Goal: Book appointment/travel/reservation

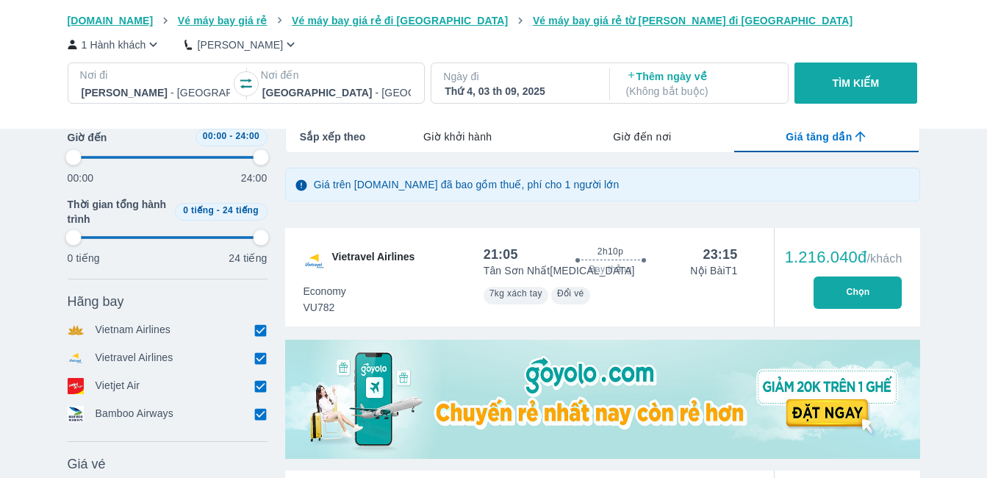
scroll to position [0, 580]
type input "97.9166666666667"
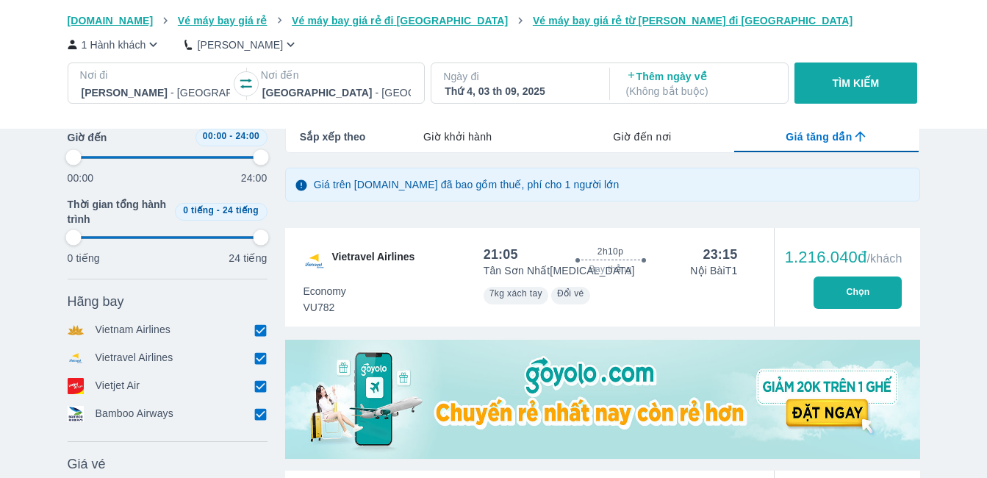
type input "97.9166666666667"
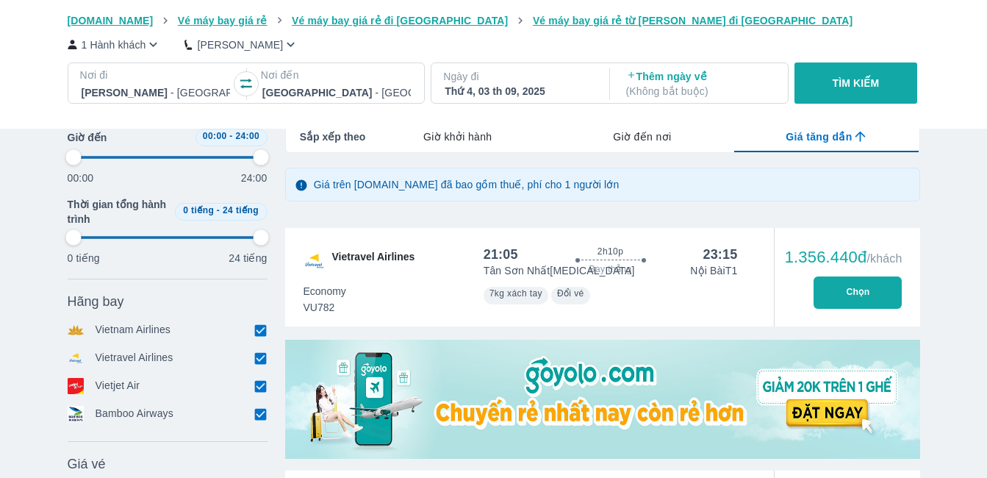
type input "97.9166666666667"
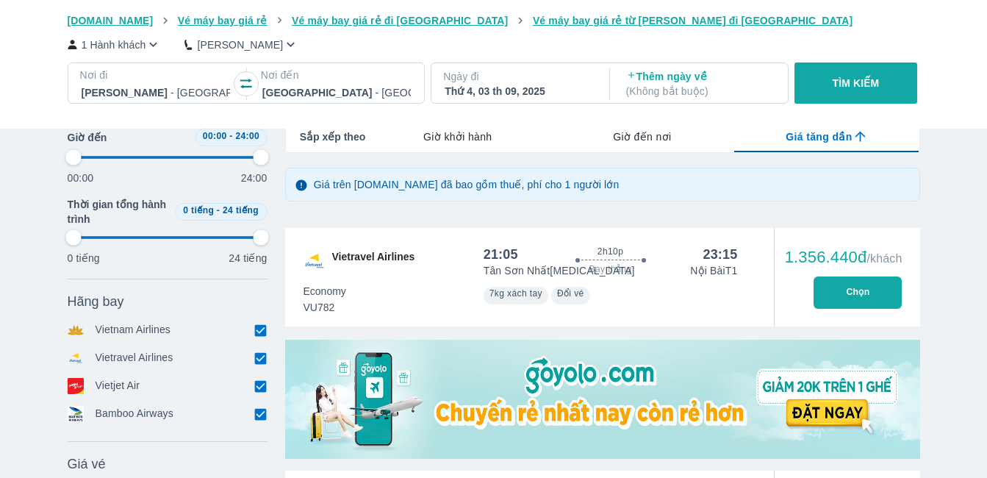
type input "97.9166666666667"
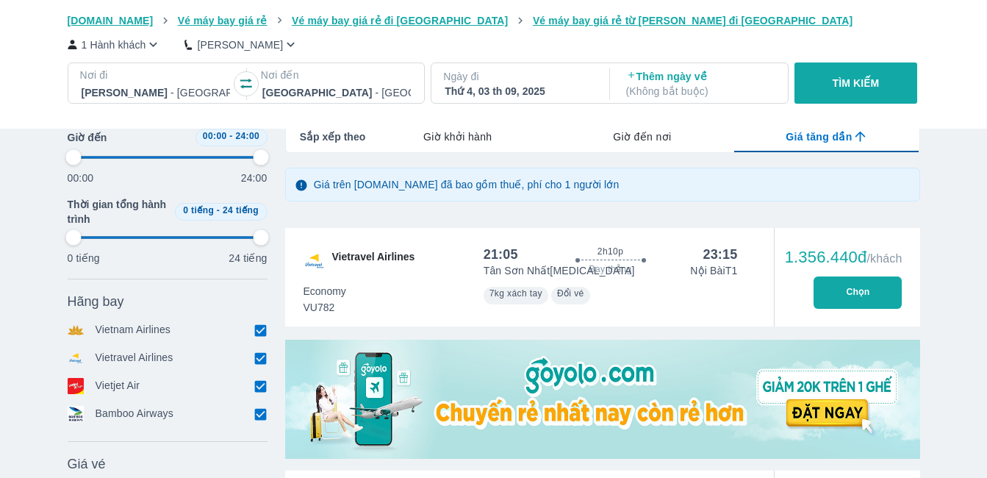
type input "97.9166666666667"
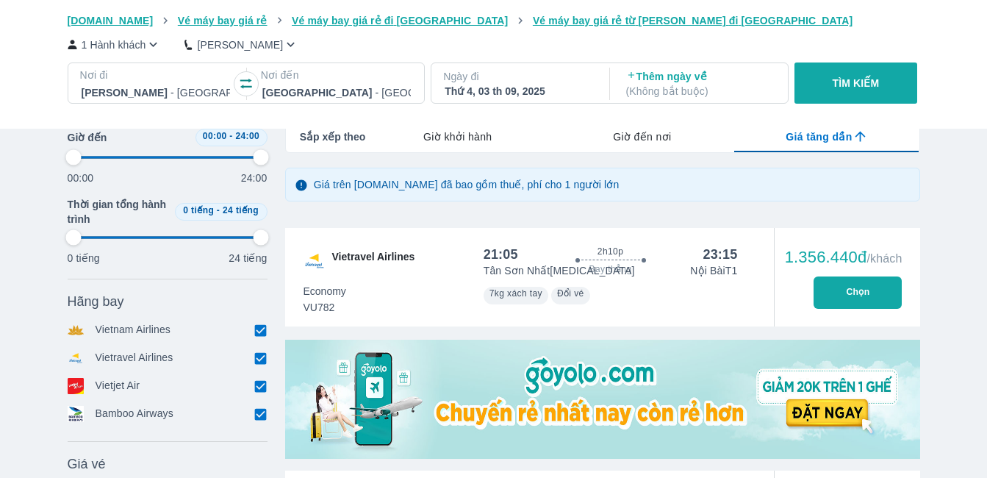
type input "97.9166666666667"
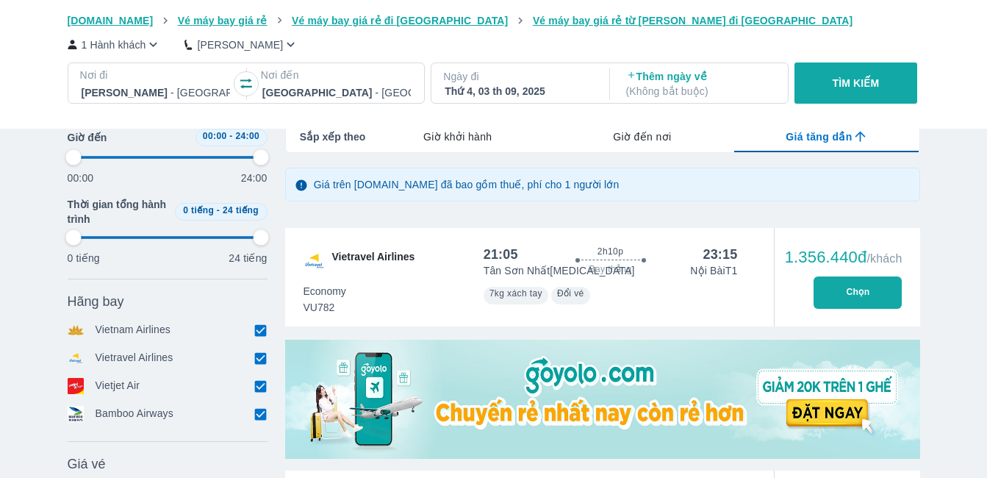
type input "97.9166666666667"
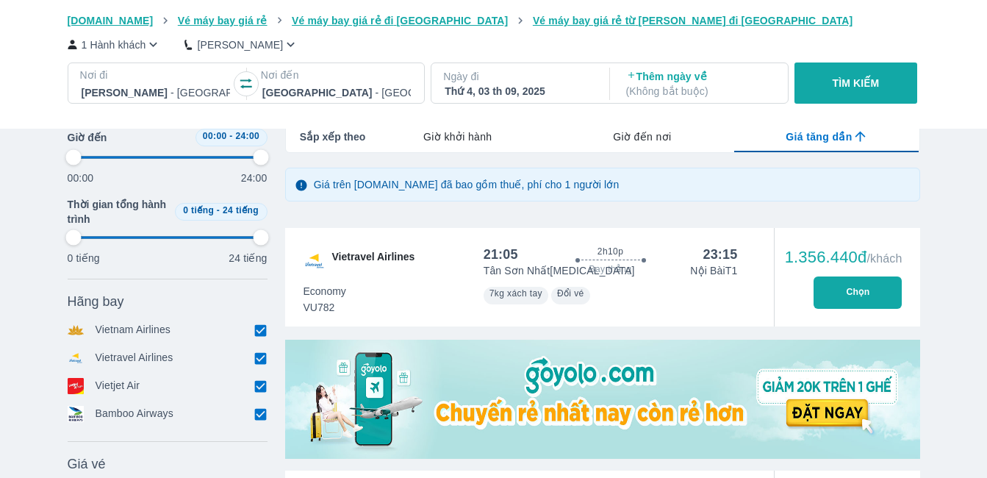
type input "97.9166666666667"
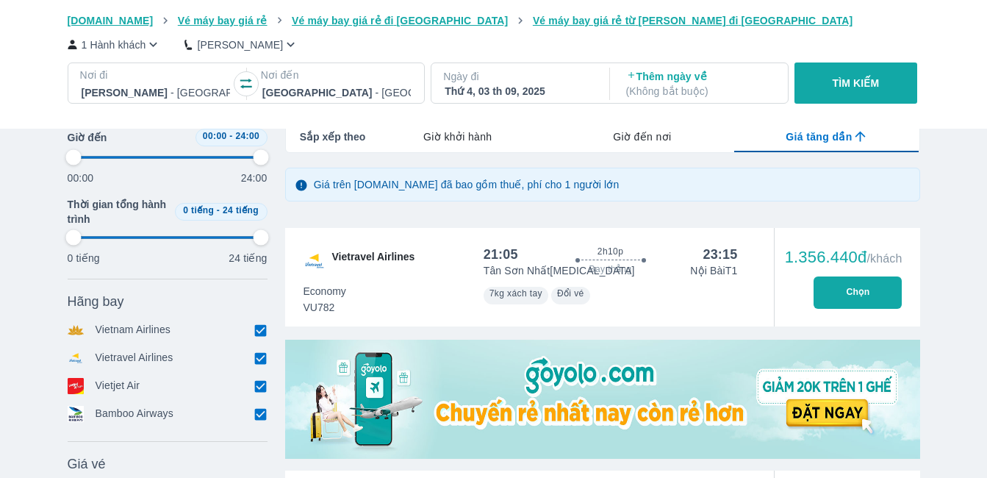
type input "97.9166666666667"
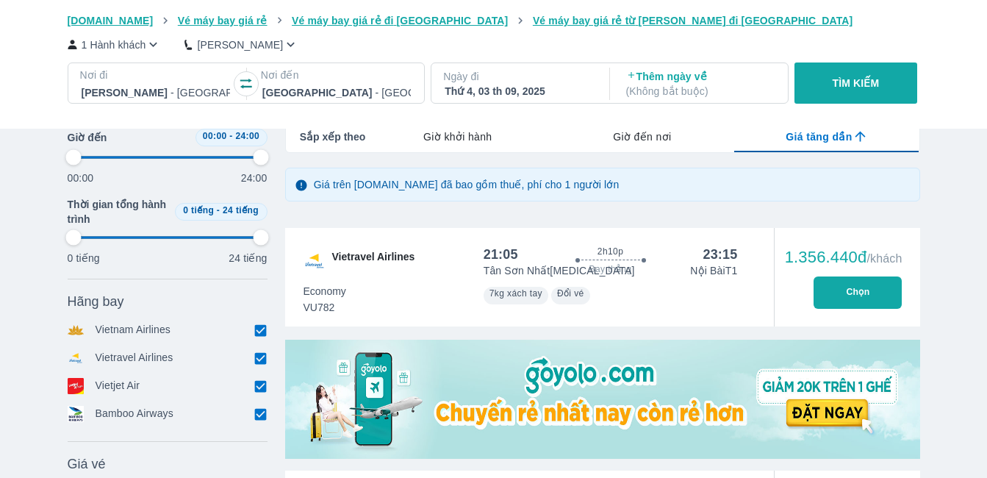
type input "97.9166666666667"
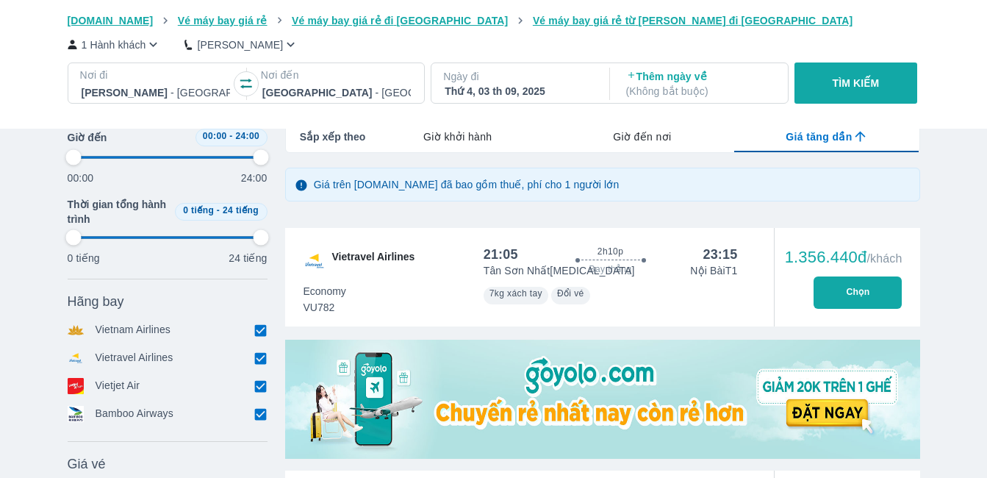
type input "97.9166666666667"
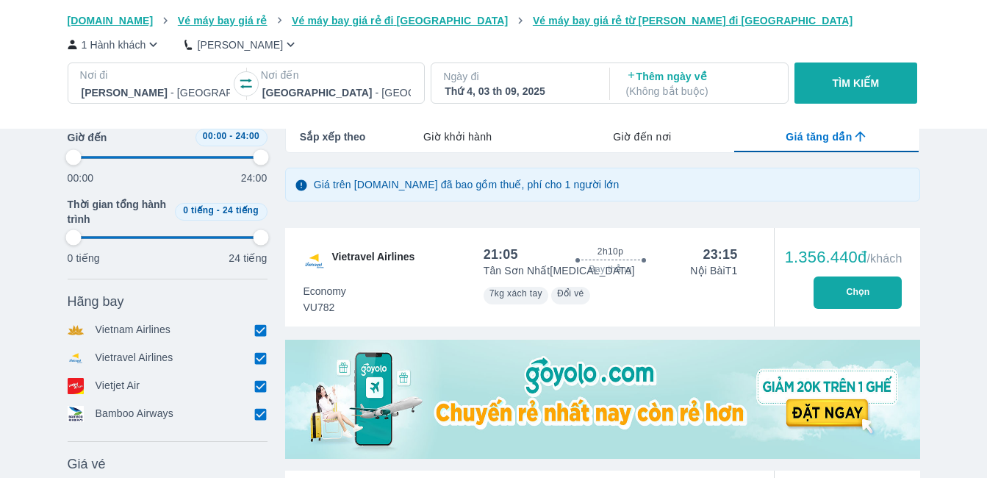
type input "97.9166666666667"
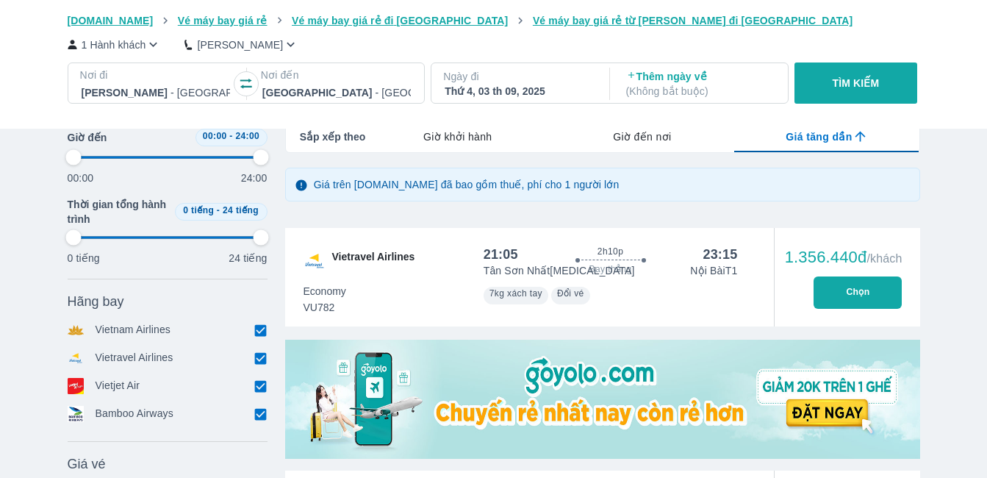
type input "97.9166666666667"
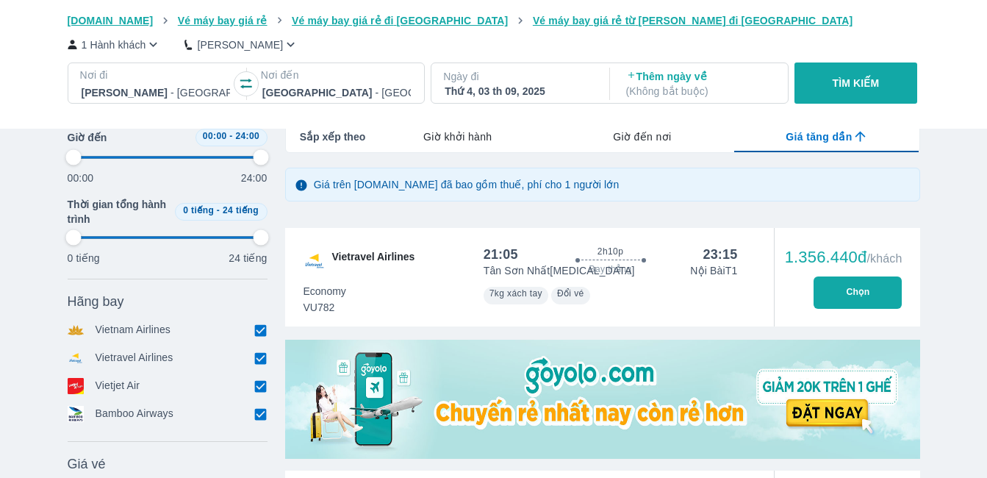
type input "97.9166666666667"
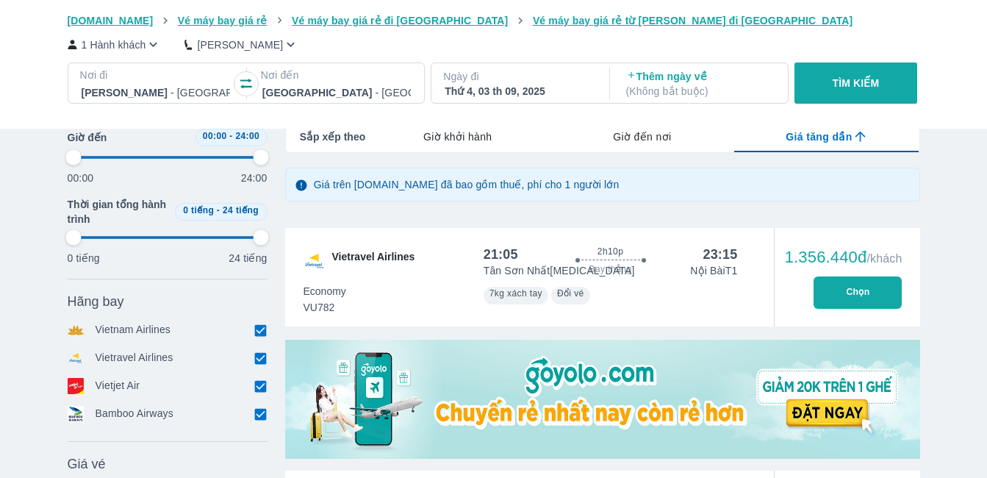
type input "97.9166666666667"
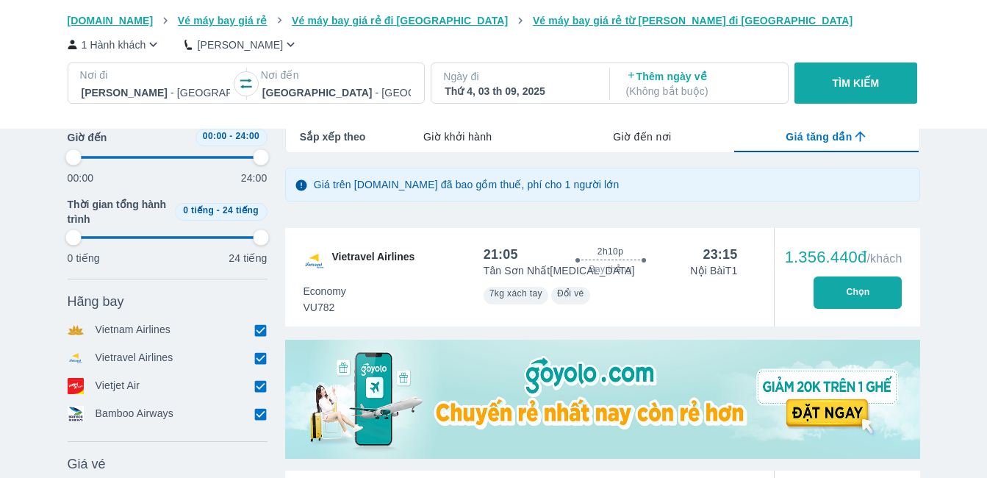
type input "97.9166666666667"
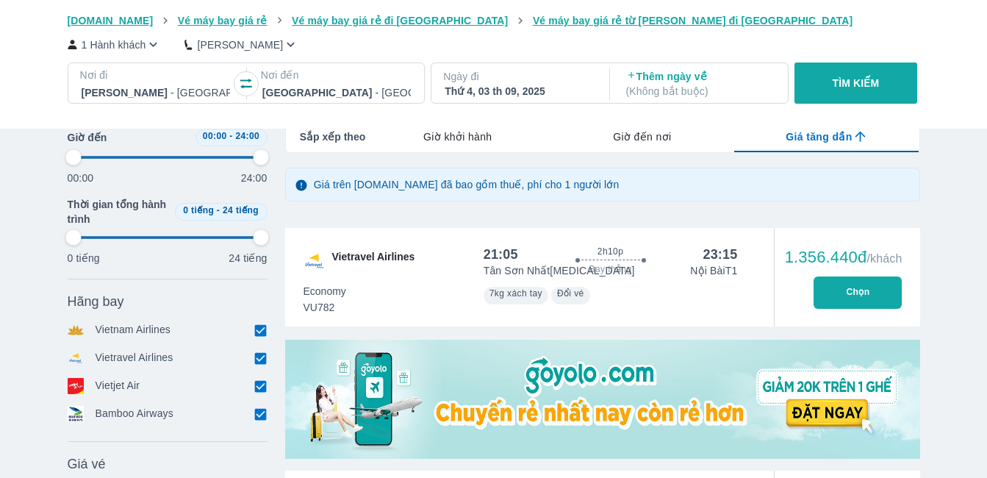
type input "97.9166666666667"
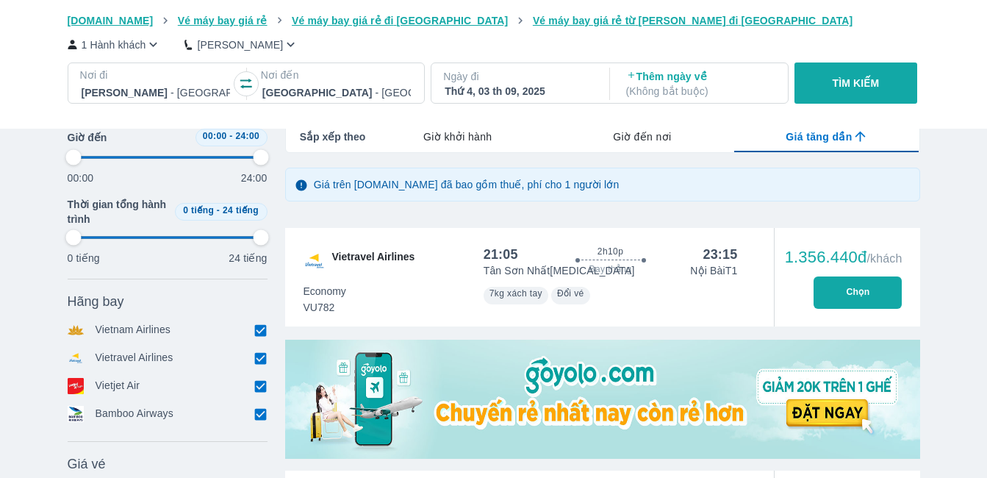
type input "97.9166666666667"
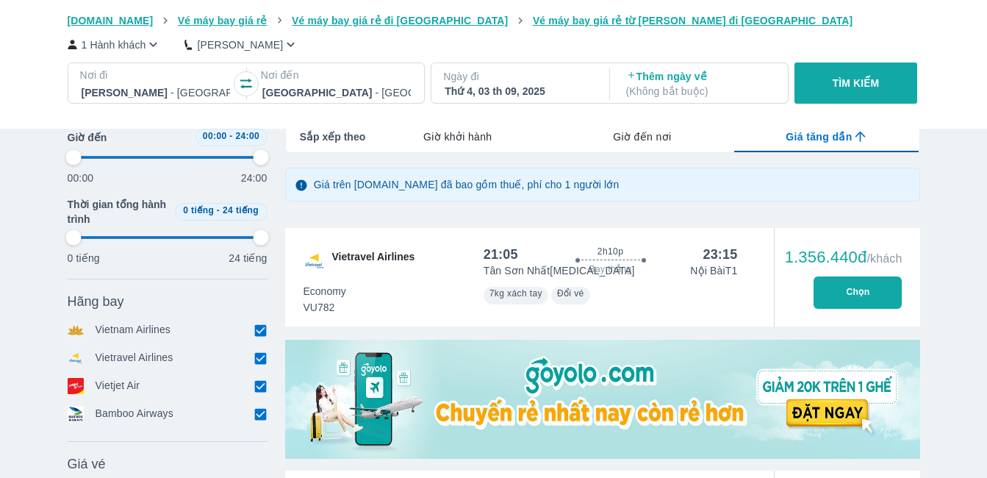
type input "97.9166666666667"
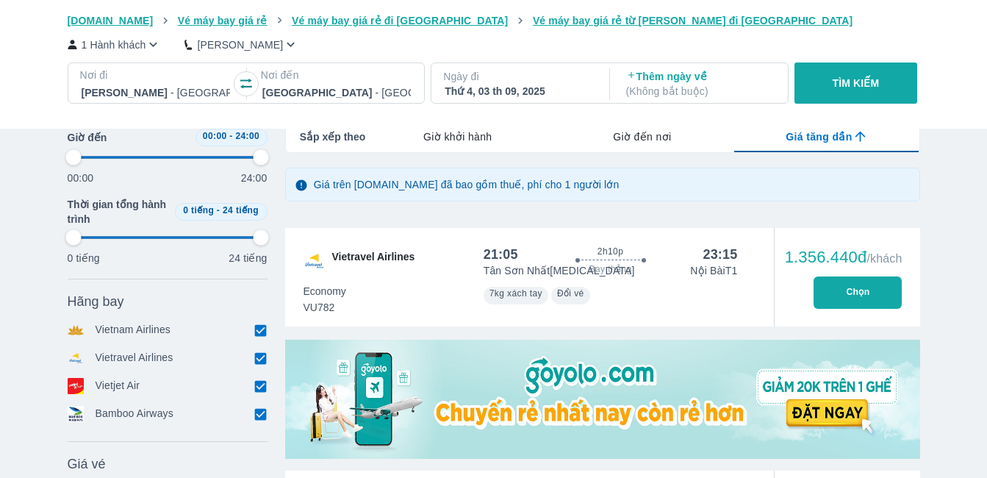
type input "97.9166666666667"
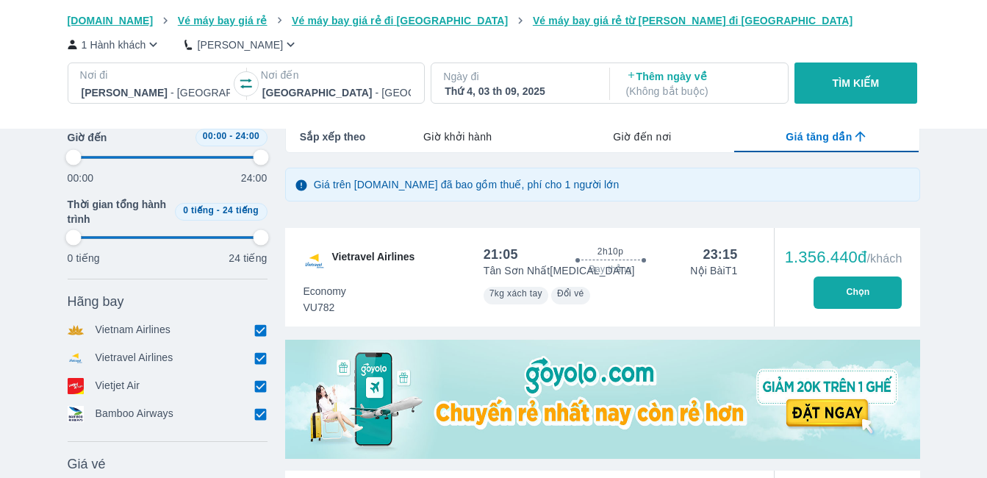
type input "97.9166666666667"
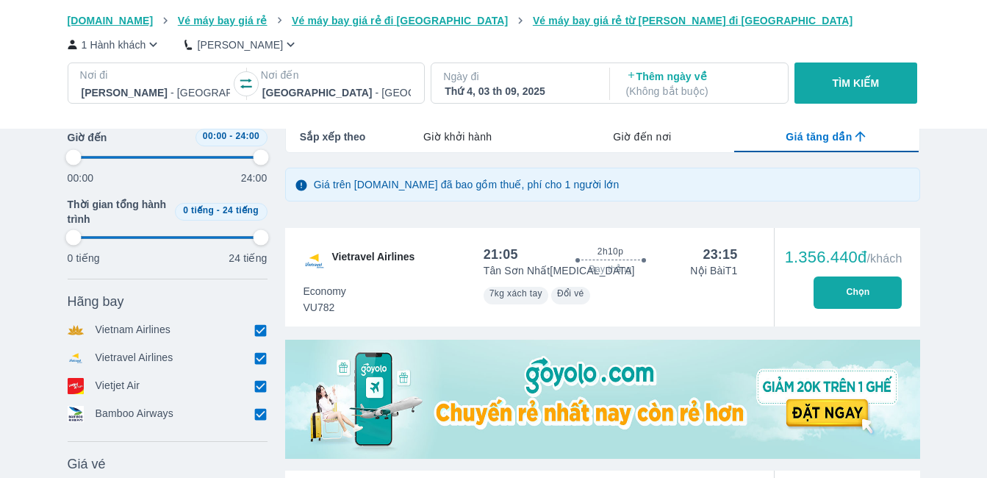
type input "97.9166666666667"
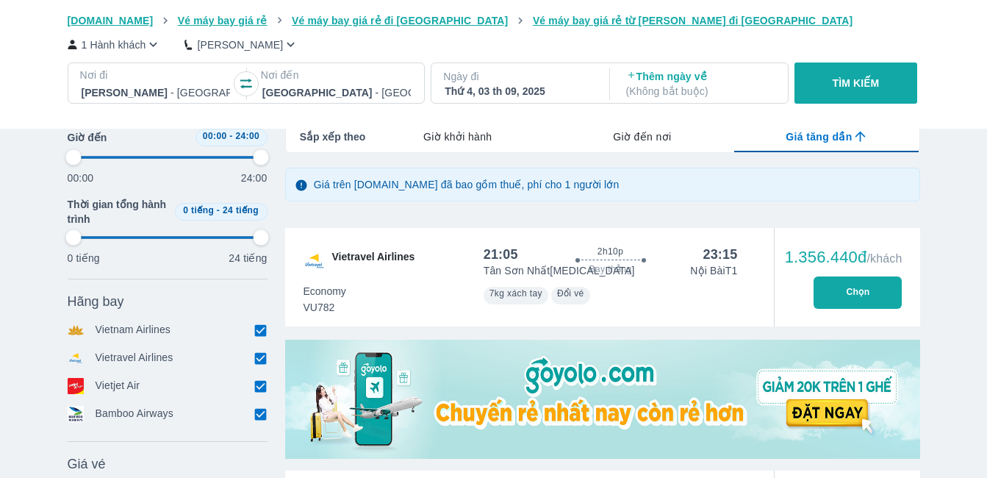
type input "97.9166666666667"
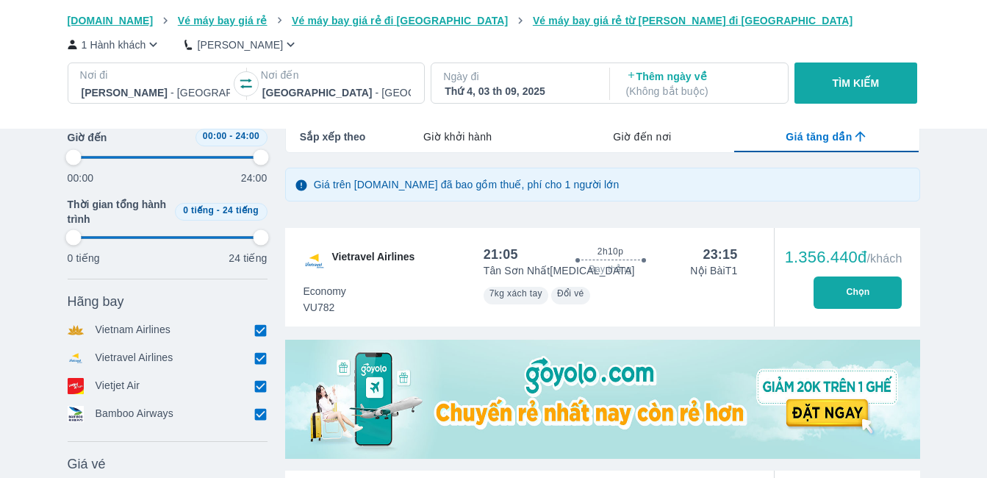
type input "97.9166666666667"
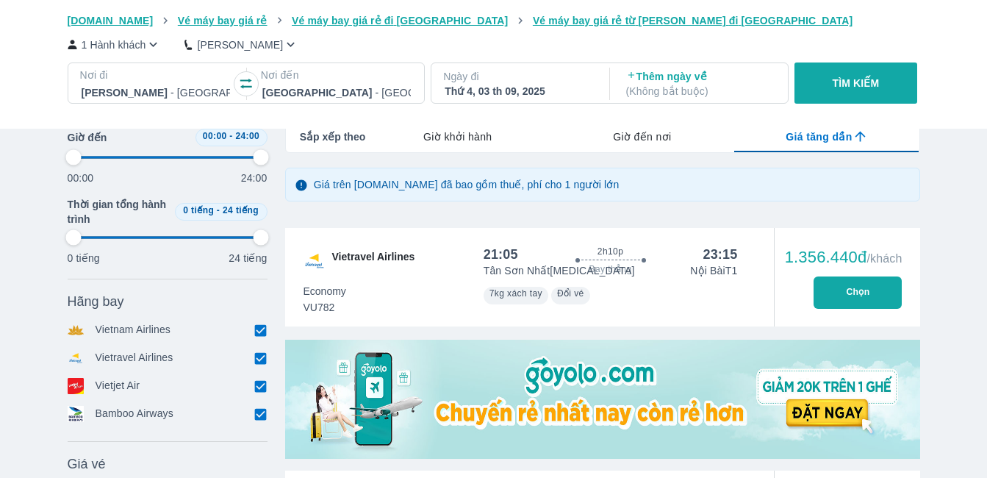
type input "97.9166666666667"
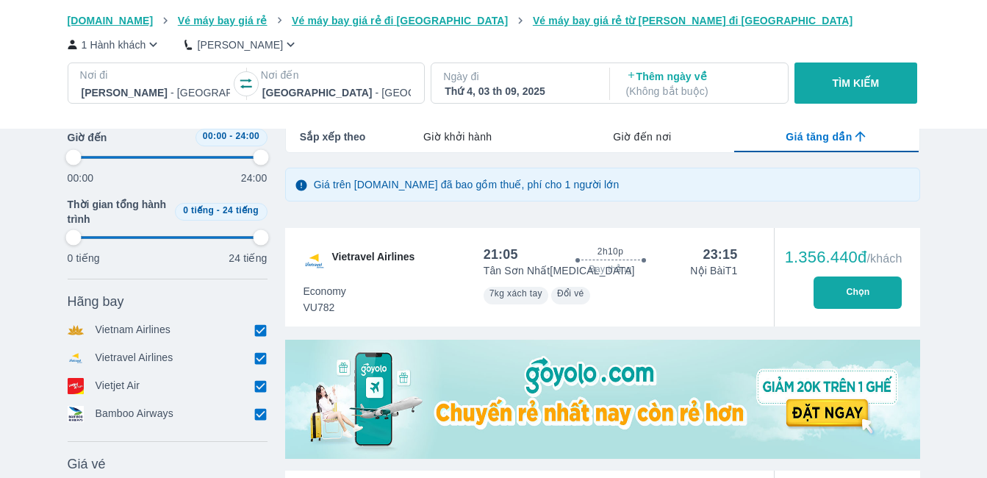
type input "97.9166666666667"
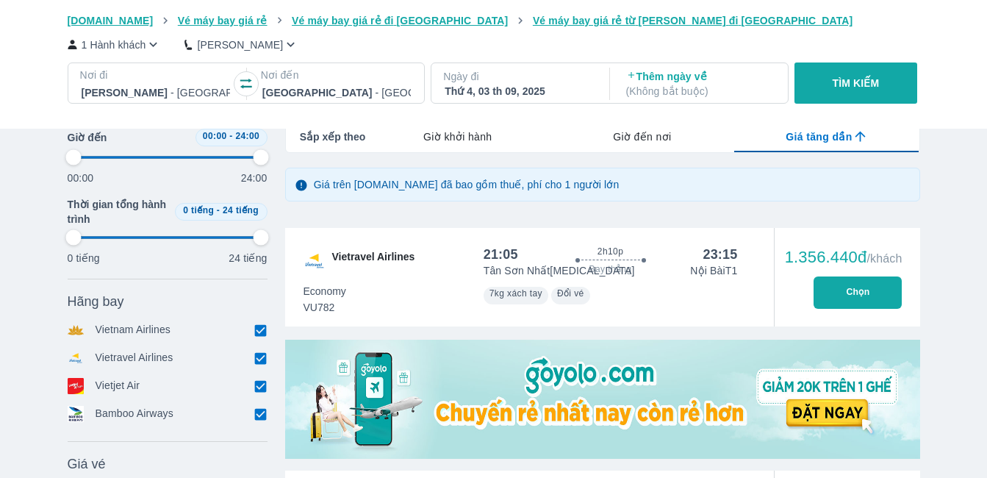
type input "97.9166666666667"
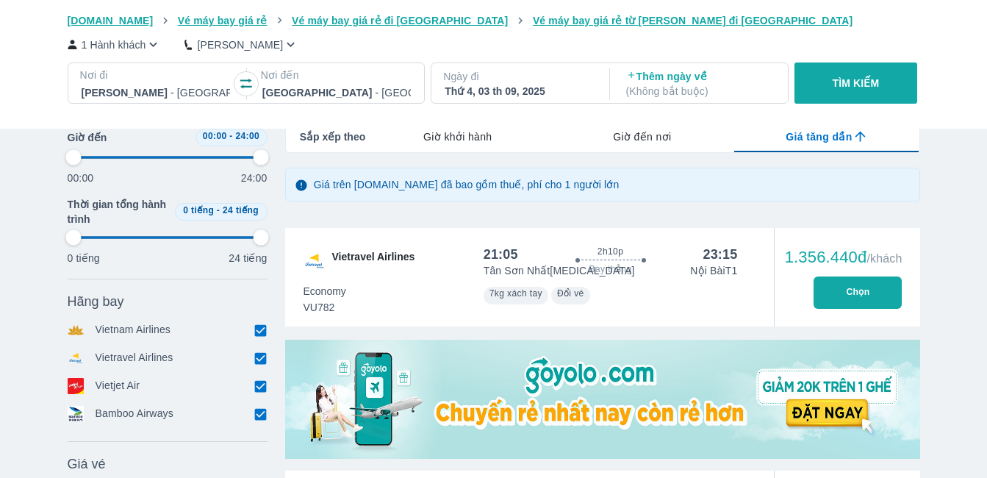
type input "97.9166666666667"
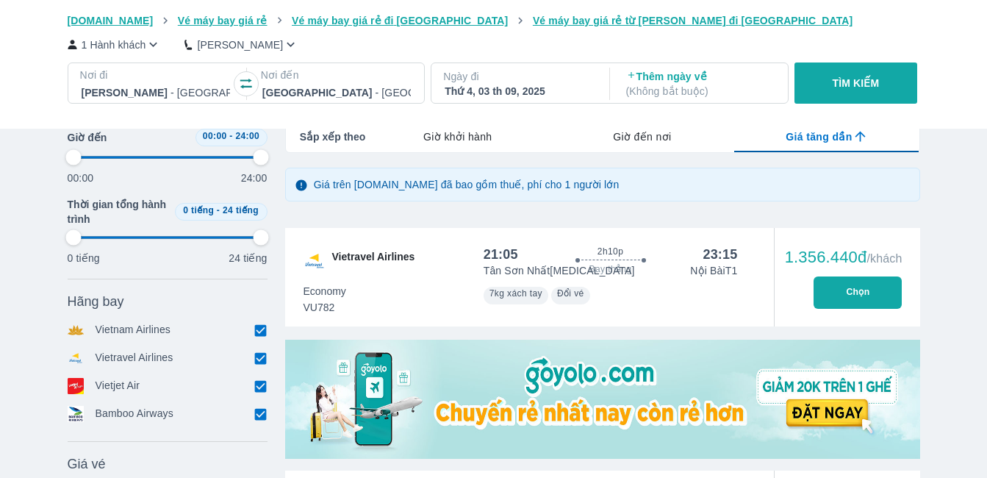
type input "97.9166666666667"
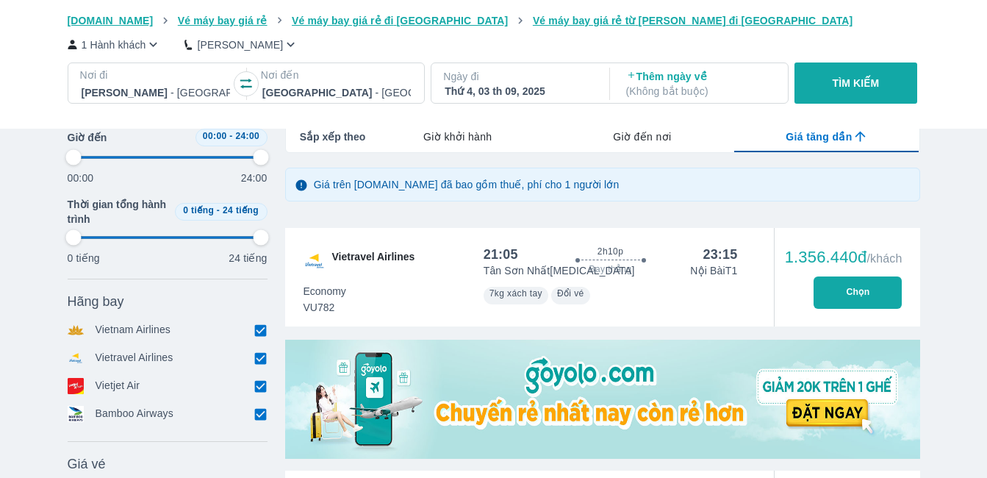
type input "97.9166666666667"
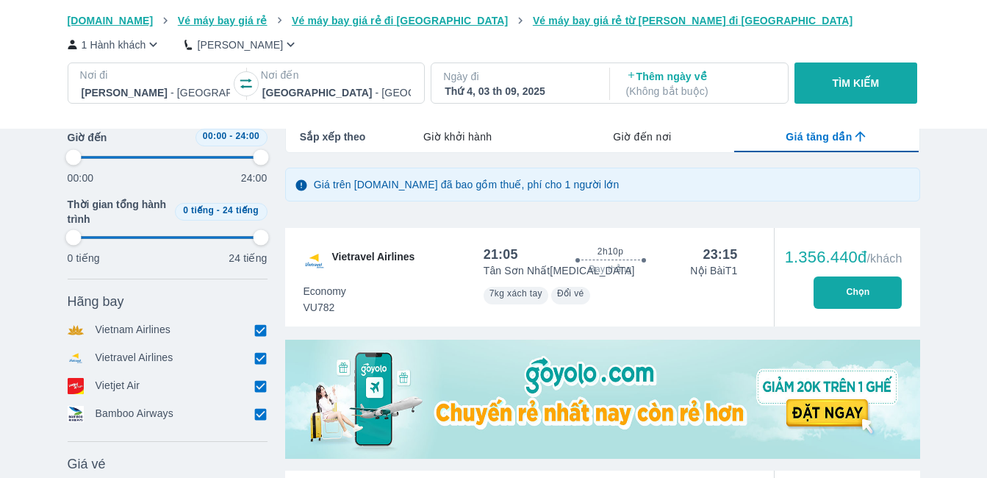
type input "97.9166666666667"
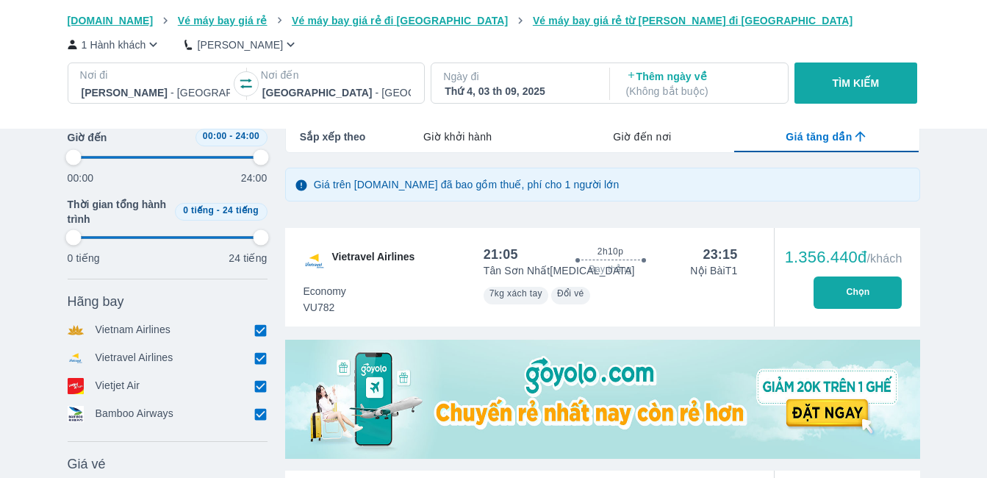
type input "97.9166666666667"
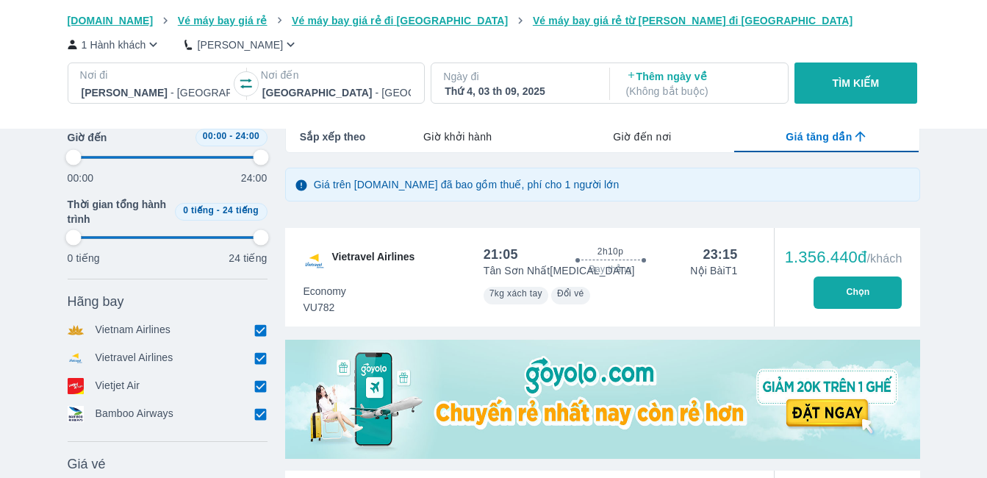
type input "97.9166666666667"
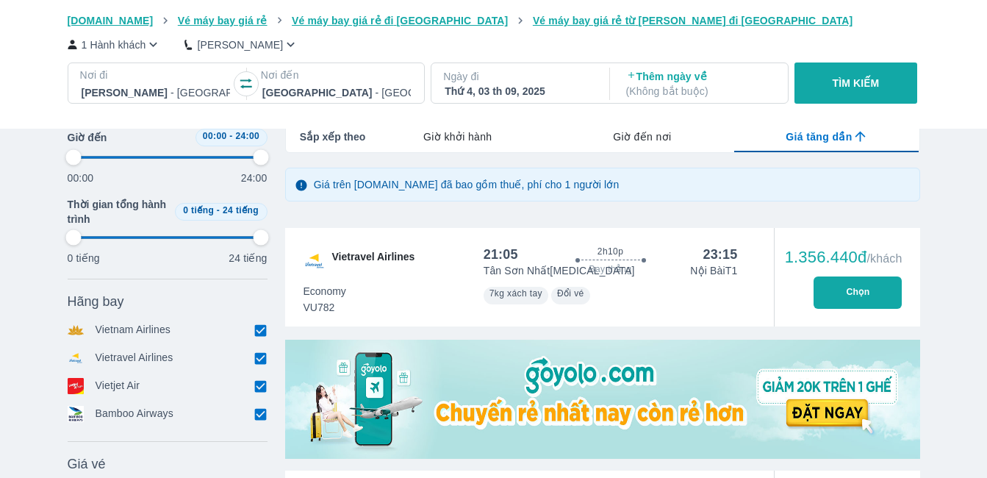
type input "97.9166666666667"
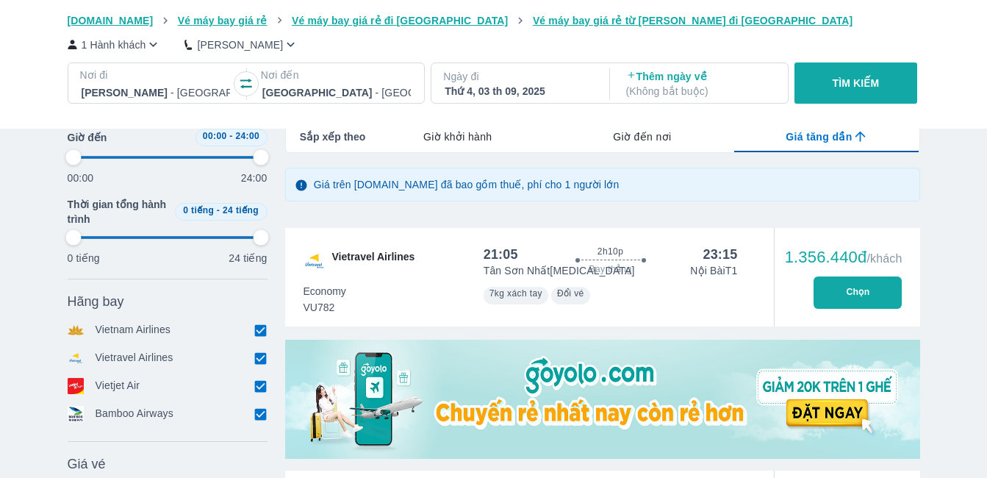
type input "97.9166666666667"
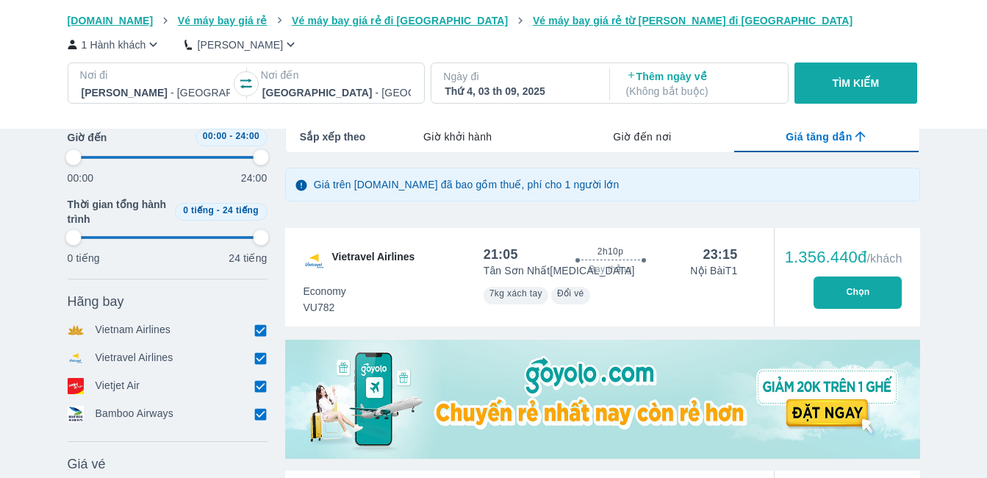
type input "97.9166666666667"
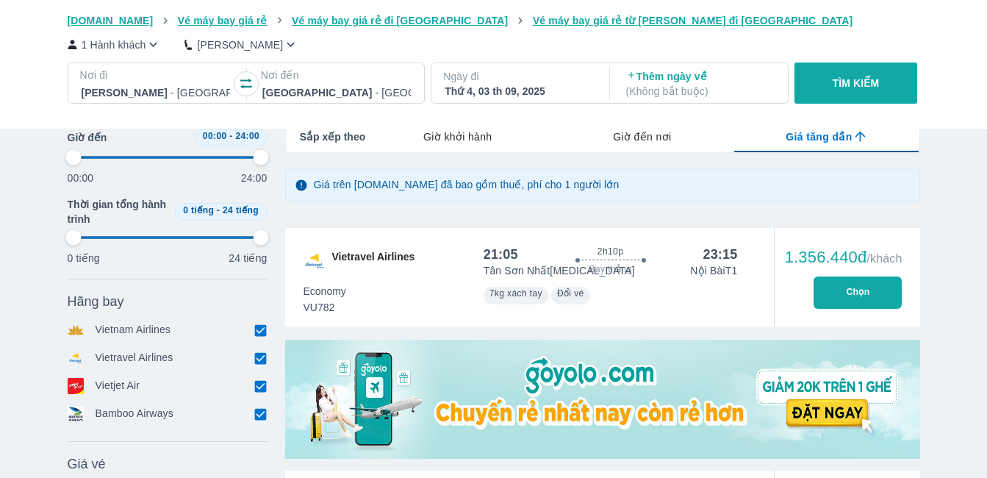
type input "97.9166666666667"
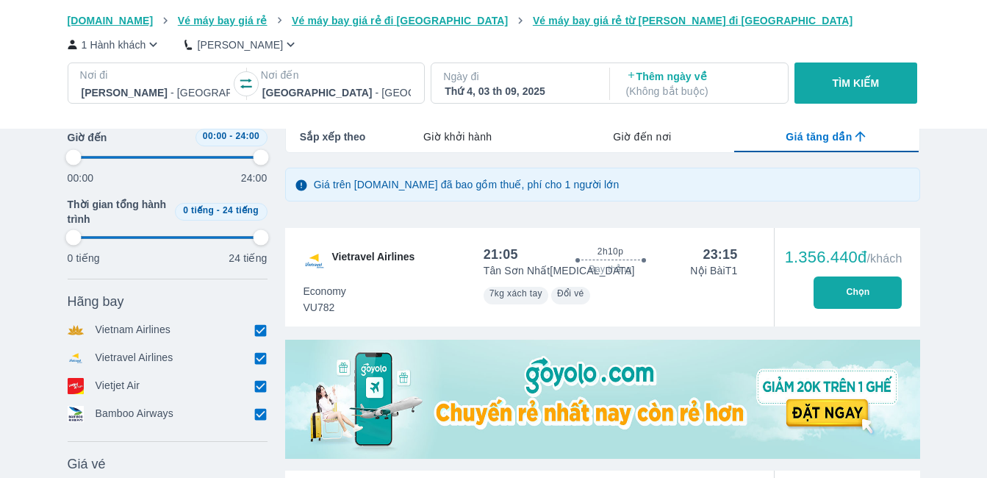
type input "97.9166666666667"
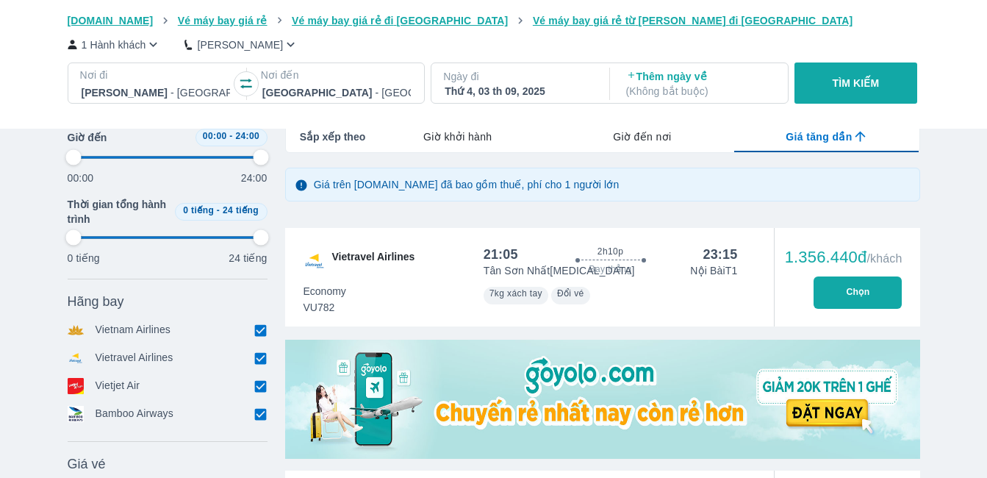
type input "97.9166666666667"
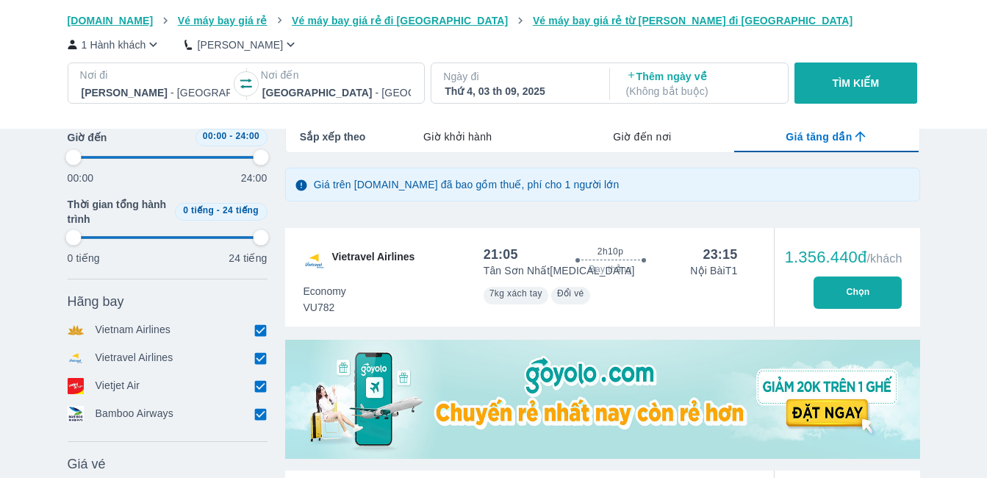
type input "97.9166666666667"
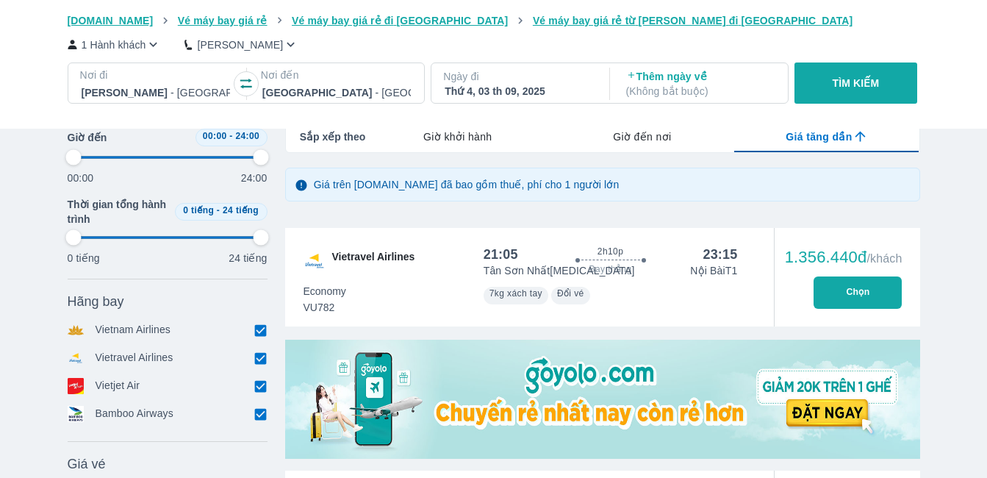
type input "97.9166666666667"
click at [25, 29] on div "[DOMAIN_NAME] Vé máy bay giá rẻ Vé máy bay giá rẻ đi [GEOGRAPHIC_DATA] Vé máy b…" at bounding box center [493, 64] width 987 height 129
